Goal: Book appointment/travel/reservation

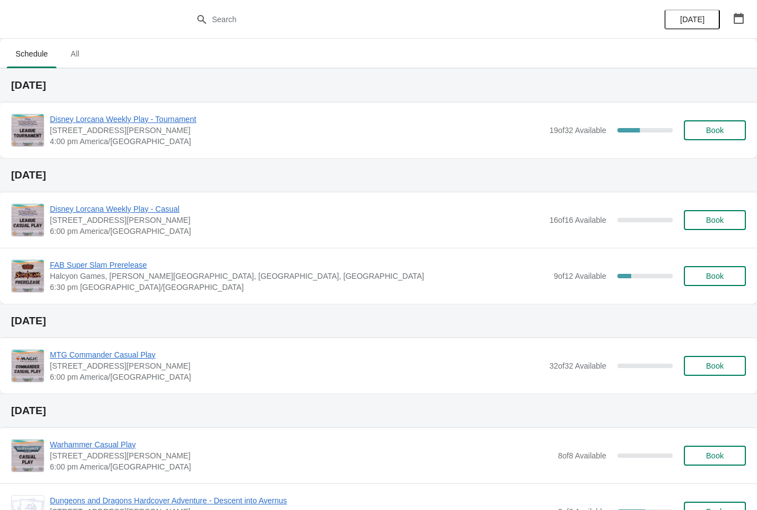
click at [739, 11] on button "button" at bounding box center [738, 18] width 20 height 20
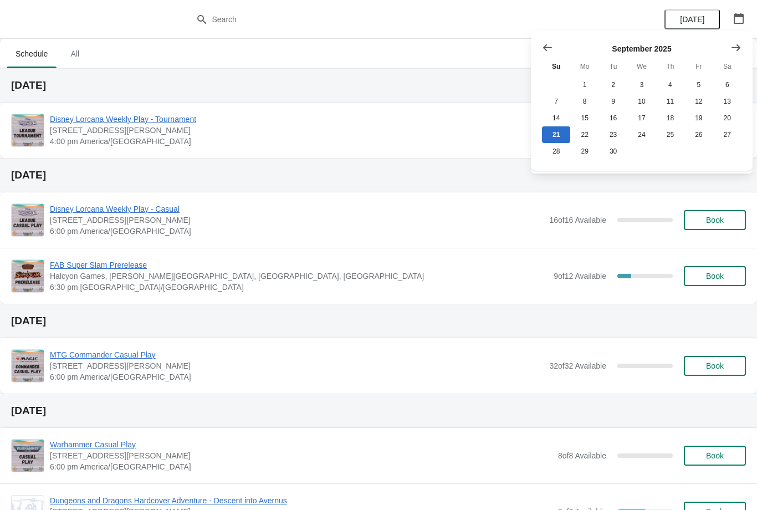
click at [733, 43] on icon "Show next month, October 2025" at bounding box center [735, 47] width 11 height 11
click at [555, 99] on button "5" at bounding box center [556, 101] width 28 height 17
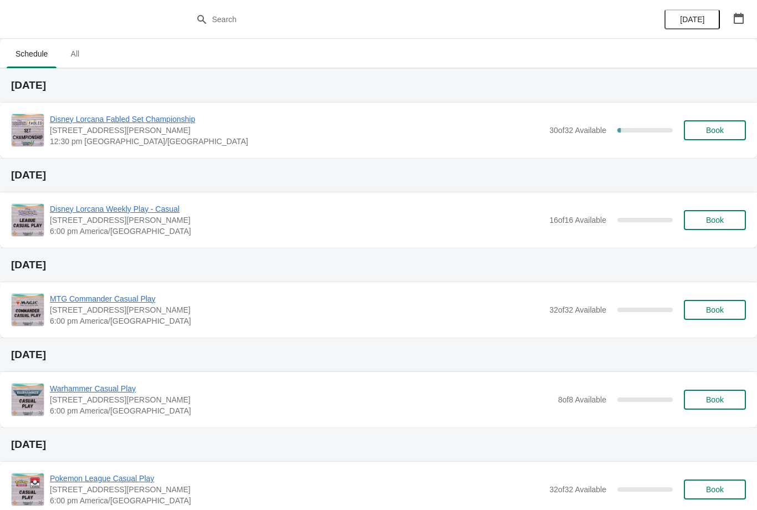
click at [719, 123] on button "Book" at bounding box center [714, 130] width 62 height 20
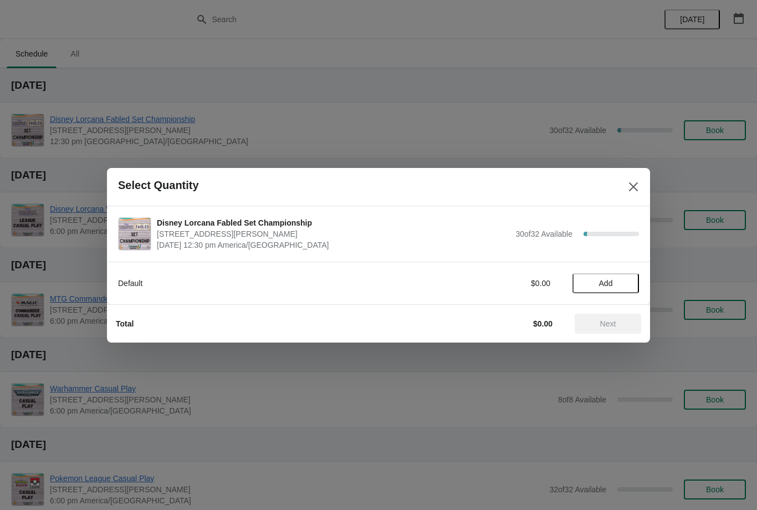
click at [605, 282] on span "Add" at bounding box center [606, 283] width 14 height 9
click at [611, 324] on span "Next" at bounding box center [608, 323] width 16 height 9
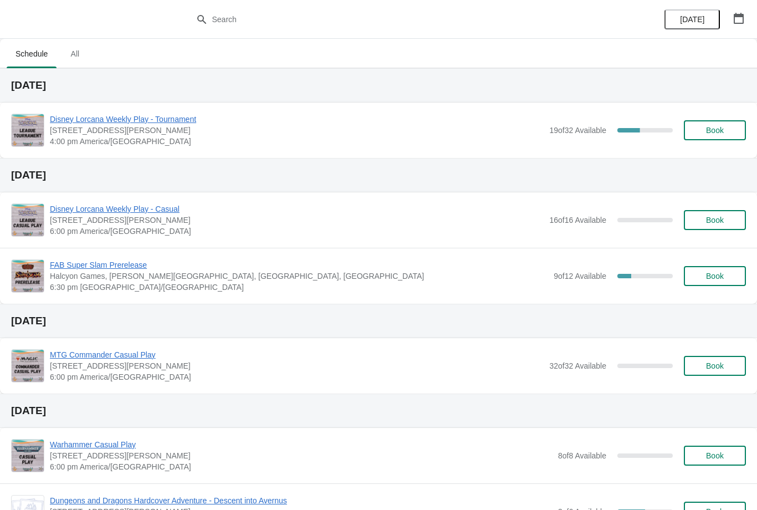
click at [739, 13] on icon "button" at bounding box center [738, 18] width 11 height 11
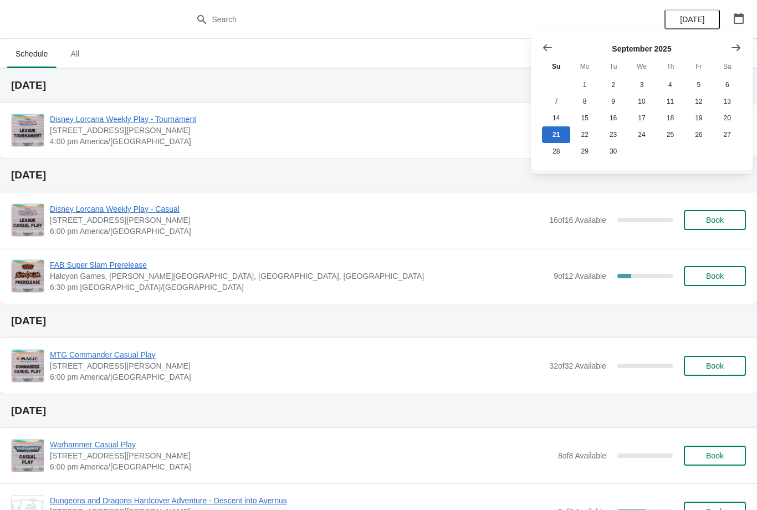
click at [736, 50] on icon "Show next month, October 2025" at bounding box center [735, 47] width 11 height 11
click at [557, 103] on button "5" at bounding box center [556, 101] width 28 height 17
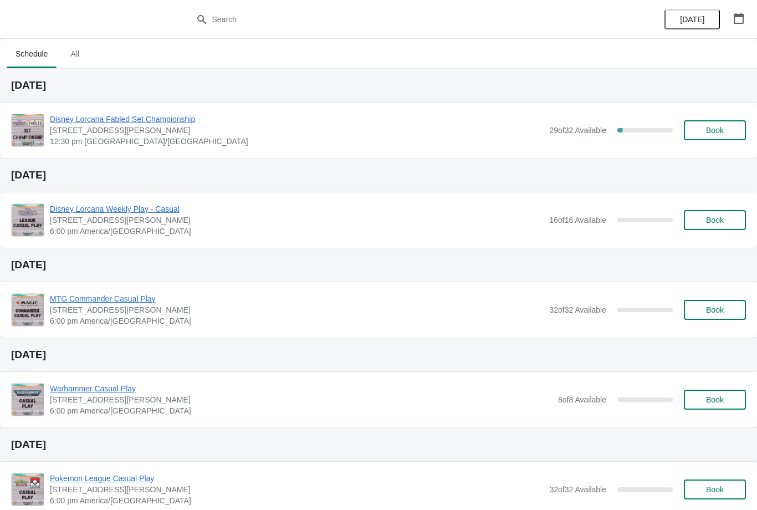
click at [713, 128] on span "Book" at bounding box center [715, 130] width 18 height 9
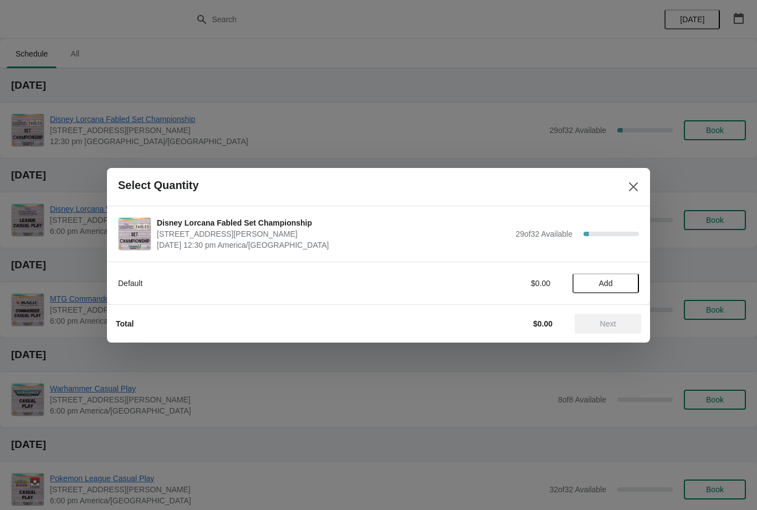
click at [610, 277] on button "Add" at bounding box center [605, 283] width 66 height 20
click at [627, 316] on button "Next" at bounding box center [607, 323] width 66 height 20
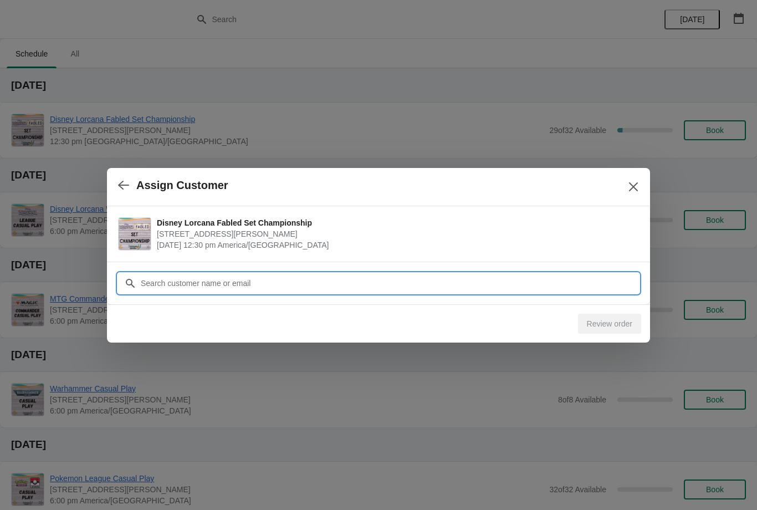
click at [424, 275] on input "Customer" at bounding box center [389, 283] width 498 height 20
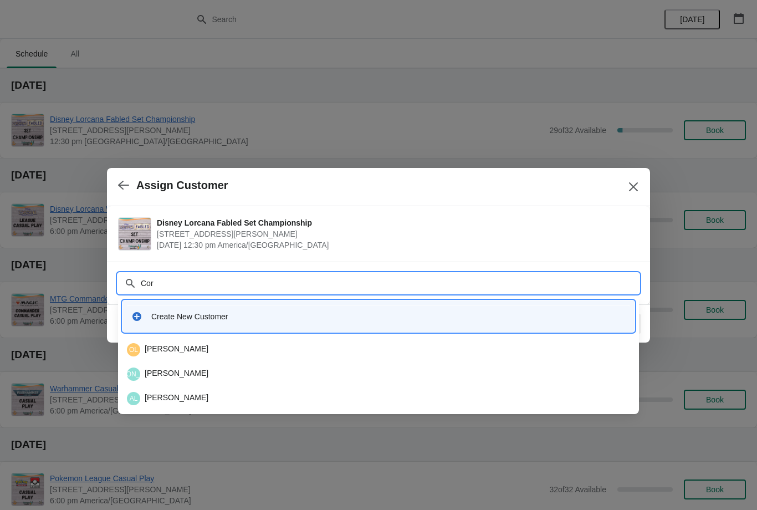
type input "[PERSON_NAME]"
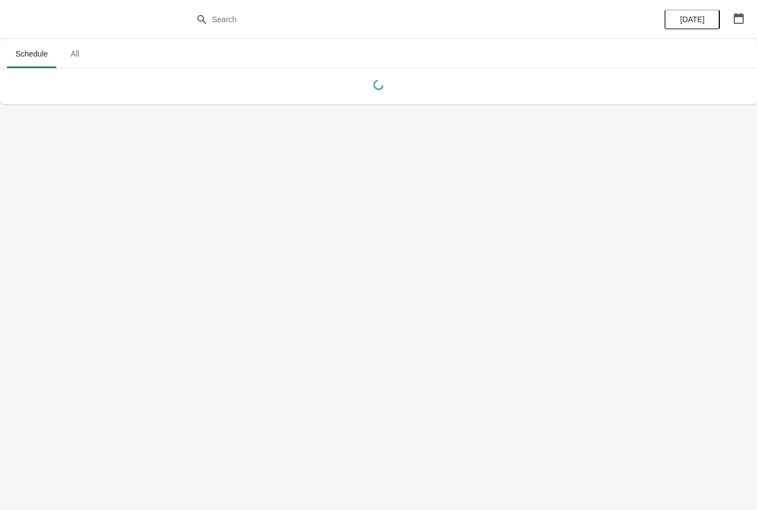
click at [740, 8] on button "button" at bounding box center [738, 18] width 20 height 20
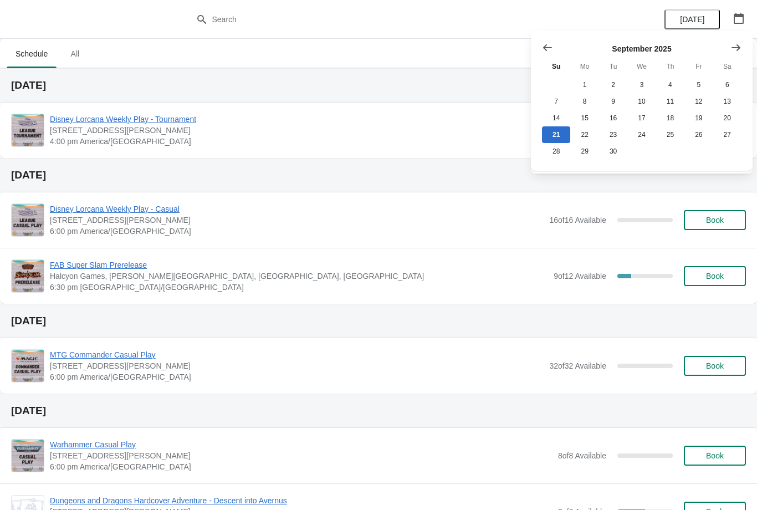
click at [737, 38] on button "Show next month, October 2025" at bounding box center [735, 48] width 20 height 20
click at [557, 95] on button "5" at bounding box center [556, 101] width 28 height 17
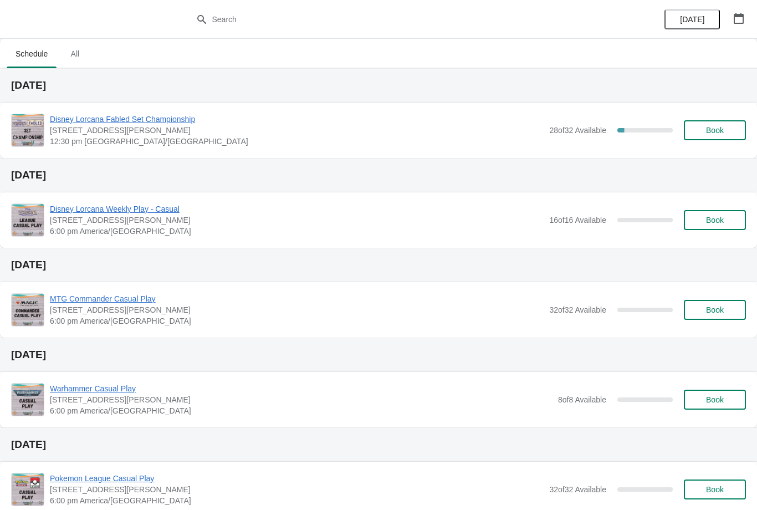
click at [709, 130] on span "Book" at bounding box center [715, 130] width 18 height 9
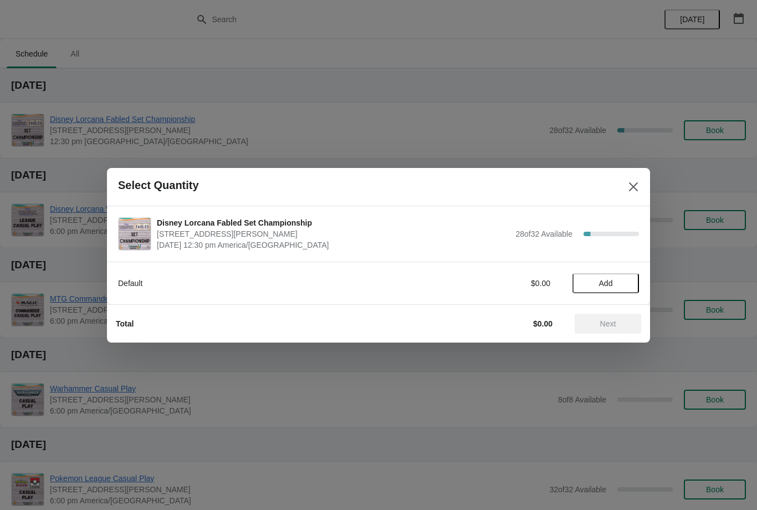
click at [611, 280] on span "Add" at bounding box center [606, 283] width 14 height 9
click at [630, 278] on div "1" at bounding box center [605, 283] width 66 height 12
click at [629, 277] on icon at bounding box center [625, 283] width 12 height 12
click at [618, 314] on button "Next" at bounding box center [607, 323] width 66 height 20
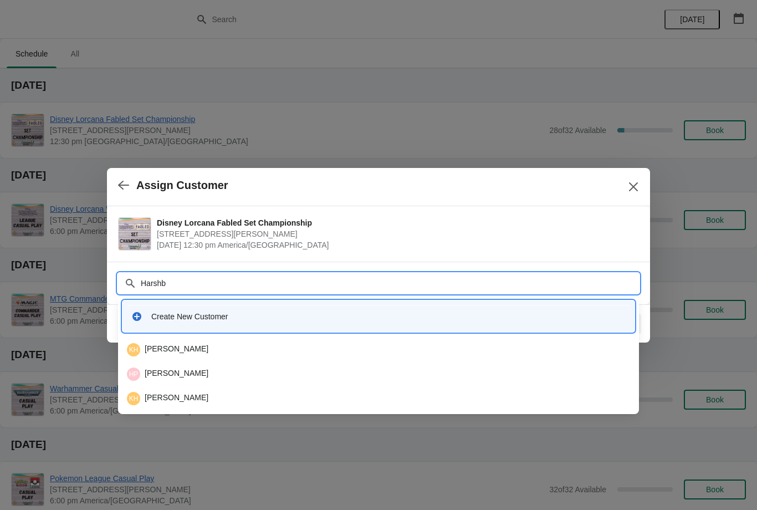
type input "Harshba"
click at [203, 371] on div "KH Kyle Harshbarger" at bounding box center [378, 373] width 503 height 13
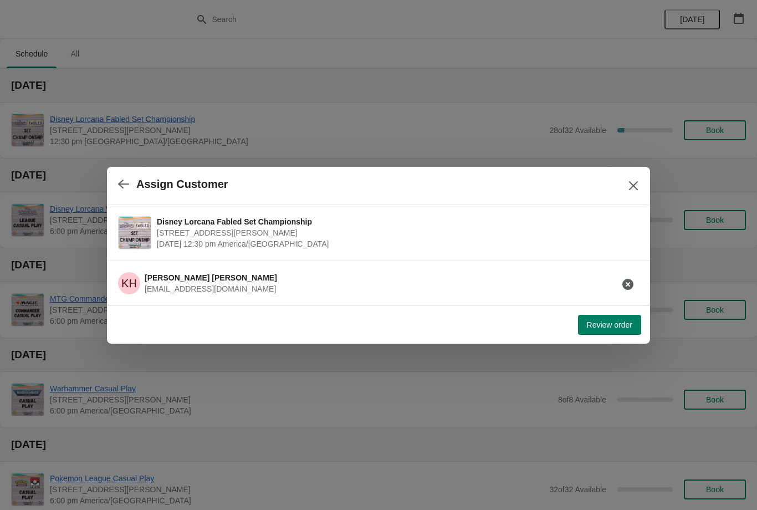
click at [622, 318] on button "Review order" at bounding box center [609, 325] width 63 height 20
